Goal: Information Seeking & Learning: Learn about a topic

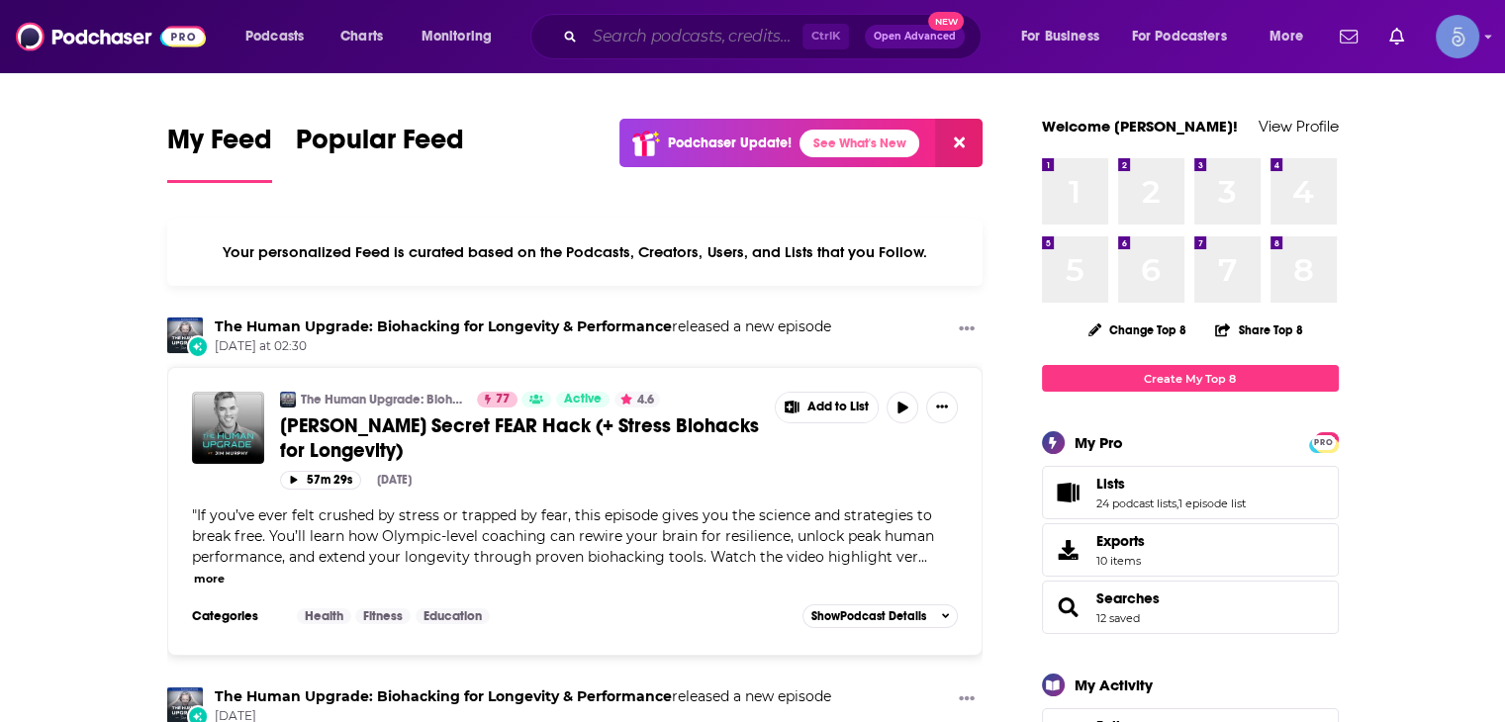
click at [707, 45] on input "Search podcasts, credits, & more..." at bounding box center [694, 37] width 218 height 32
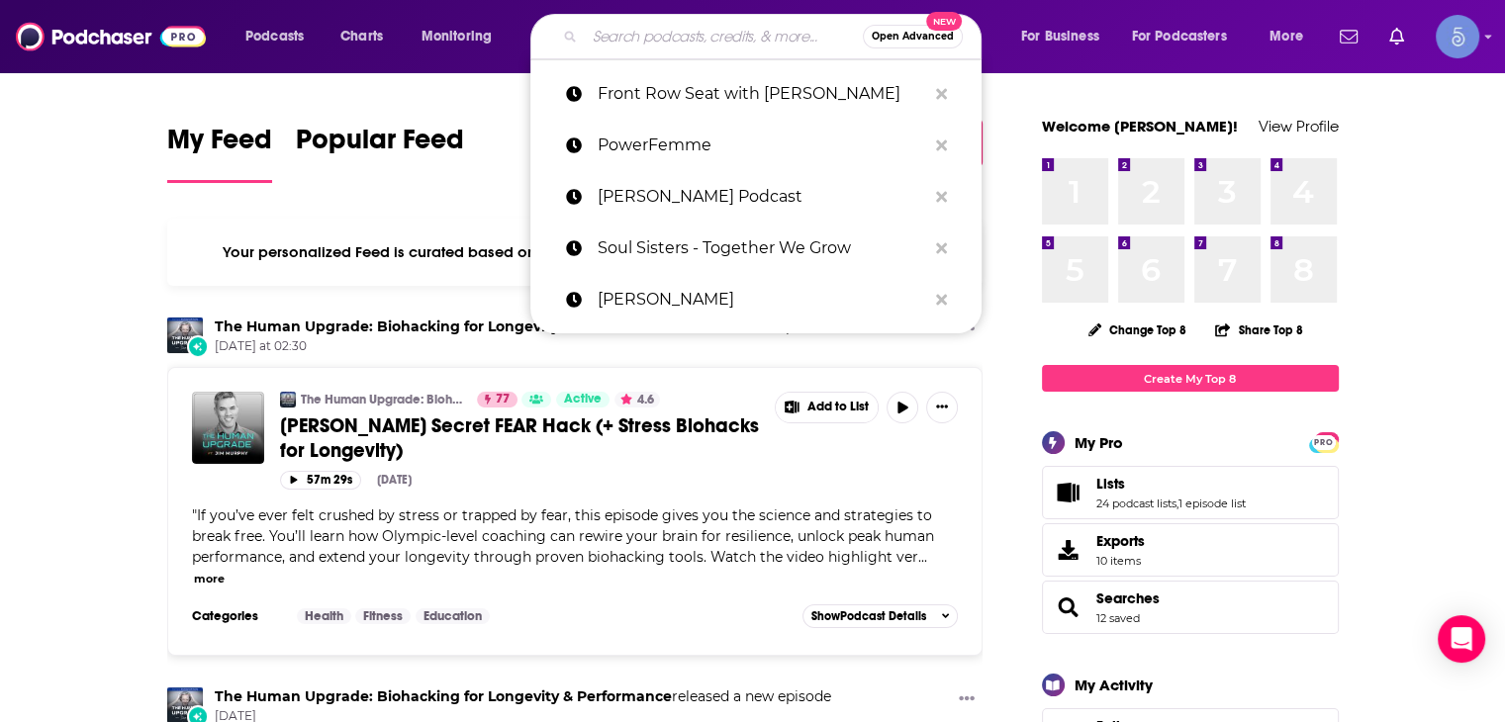
paste input "SharkPreneur"
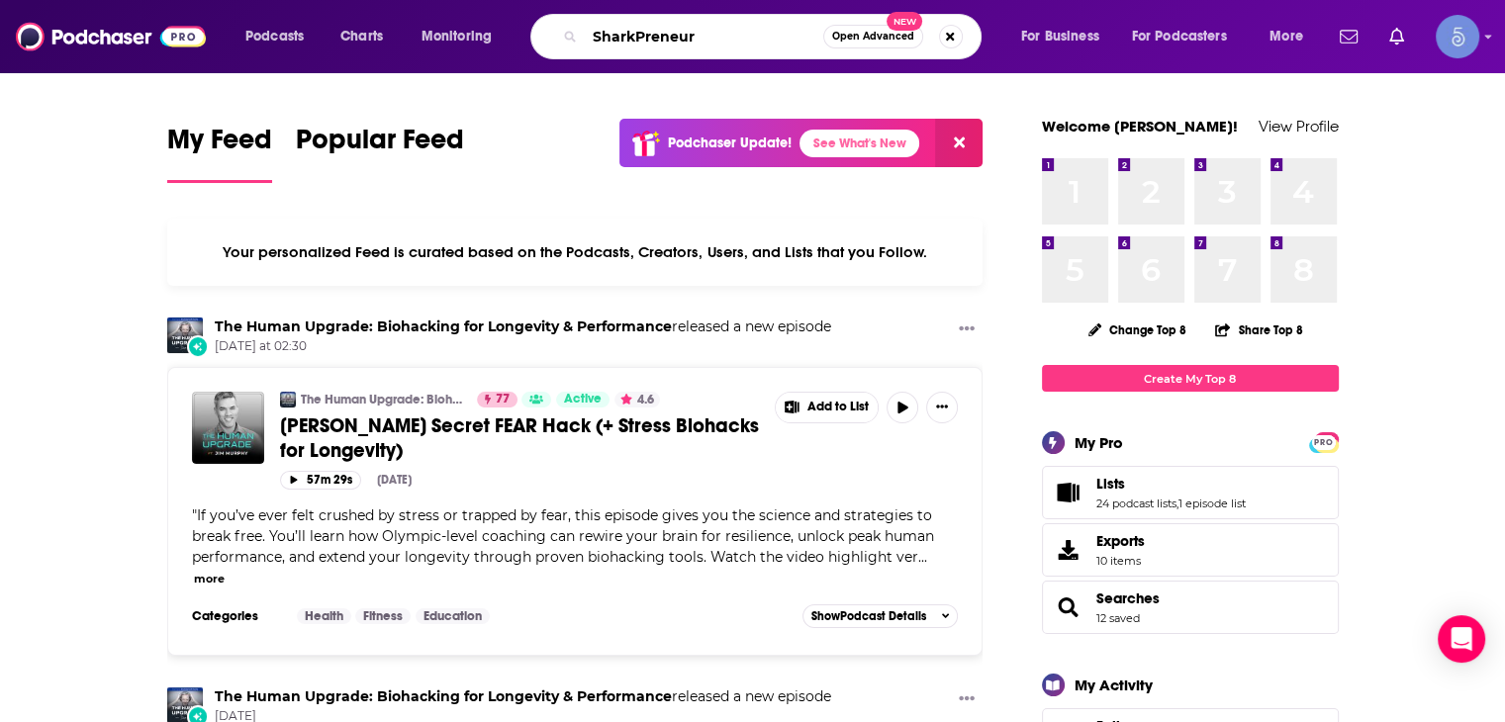
type input "SharkPreneur"
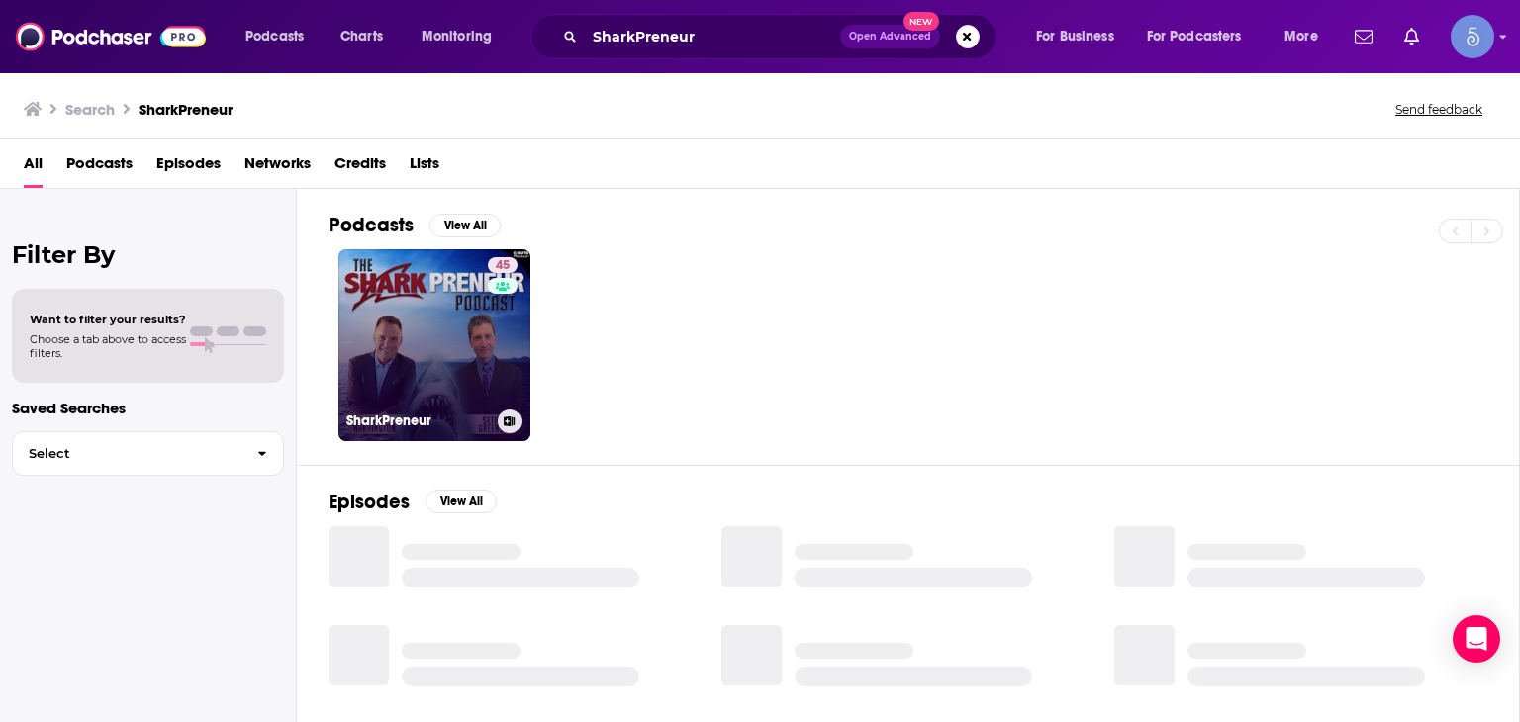
click at [418, 340] on link "45 SharkPreneur" at bounding box center [434, 345] width 192 height 192
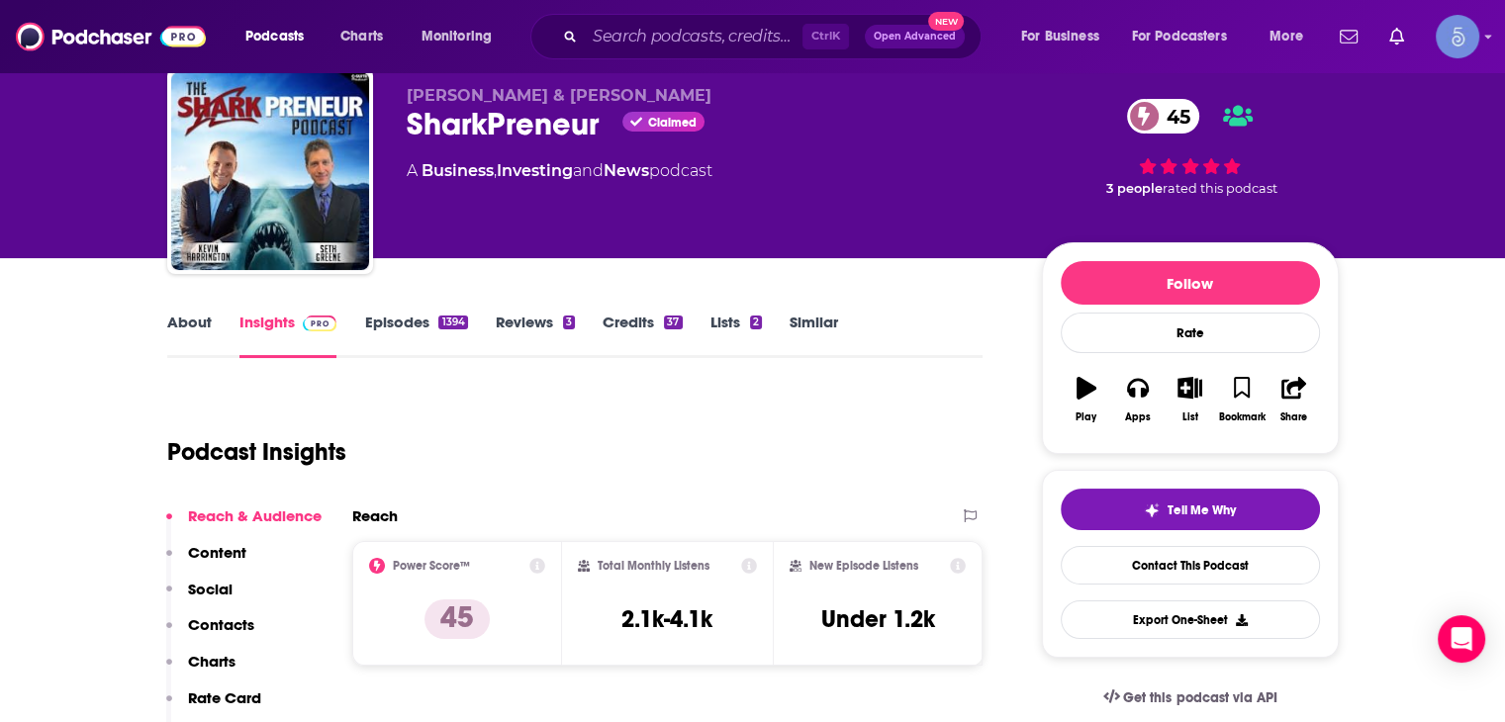
scroll to position [99, 0]
